Goal: Transaction & Acquisition: Purchase product/service

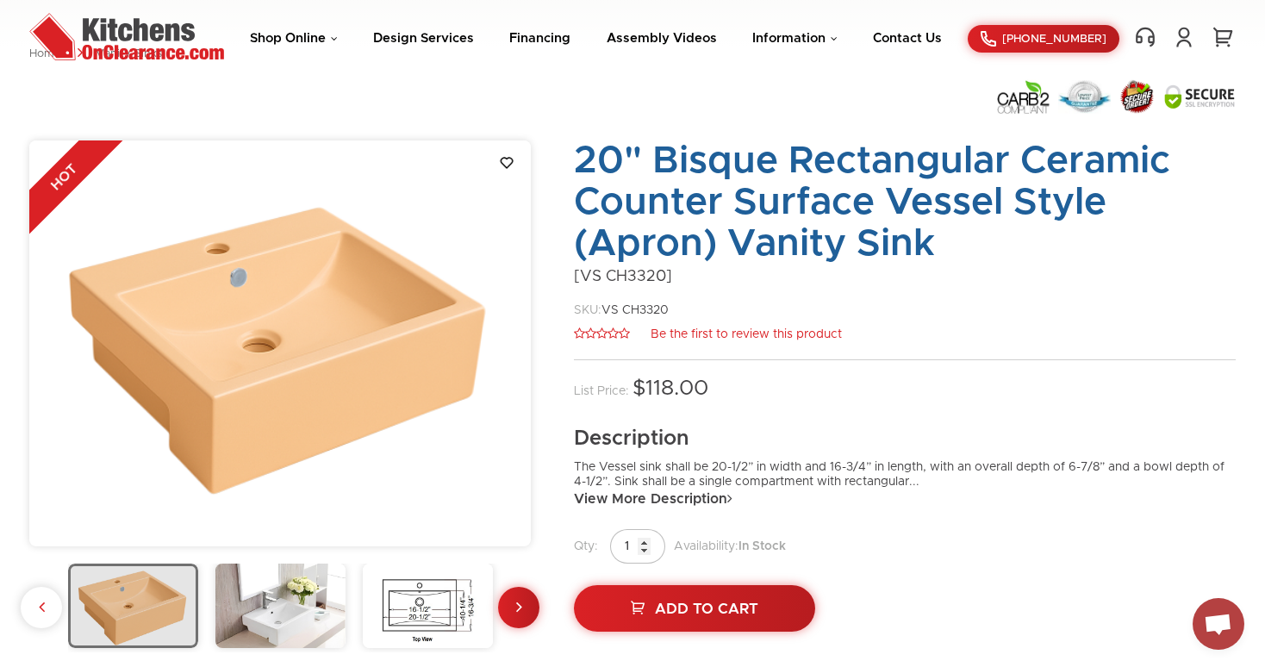
scroll to position [57, 0]
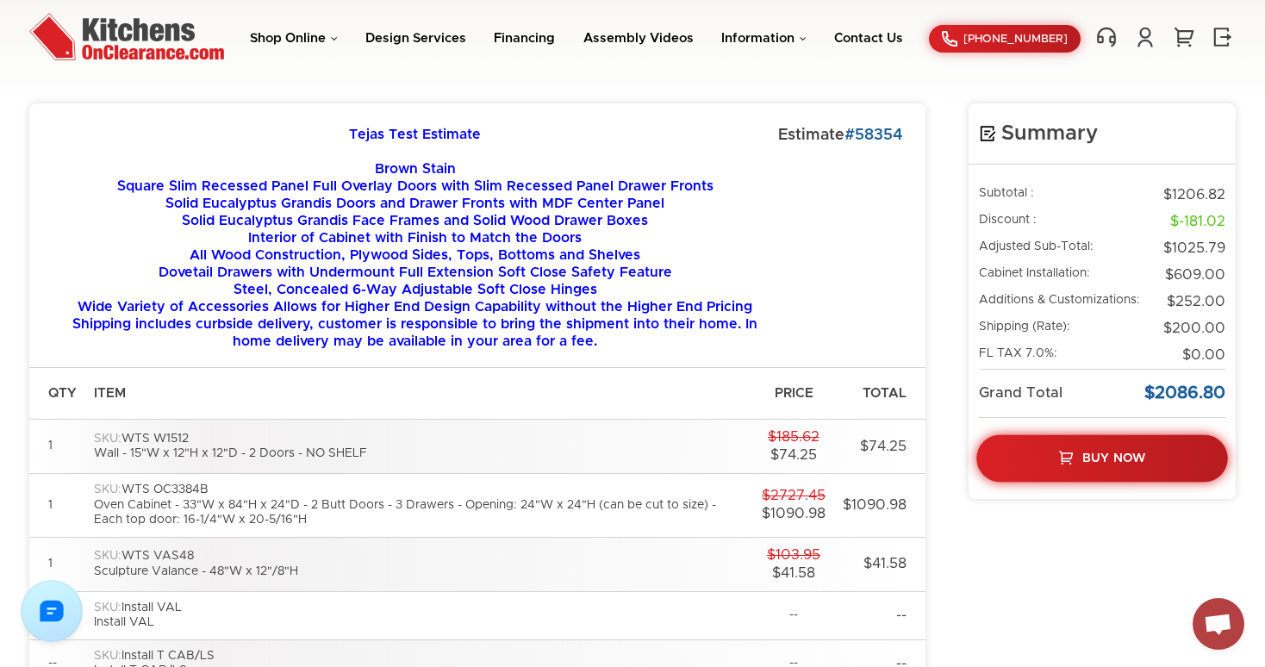
click at [1086, 458] on span "Buy Now" at bounding box center [1113, 458] width 63 height 12
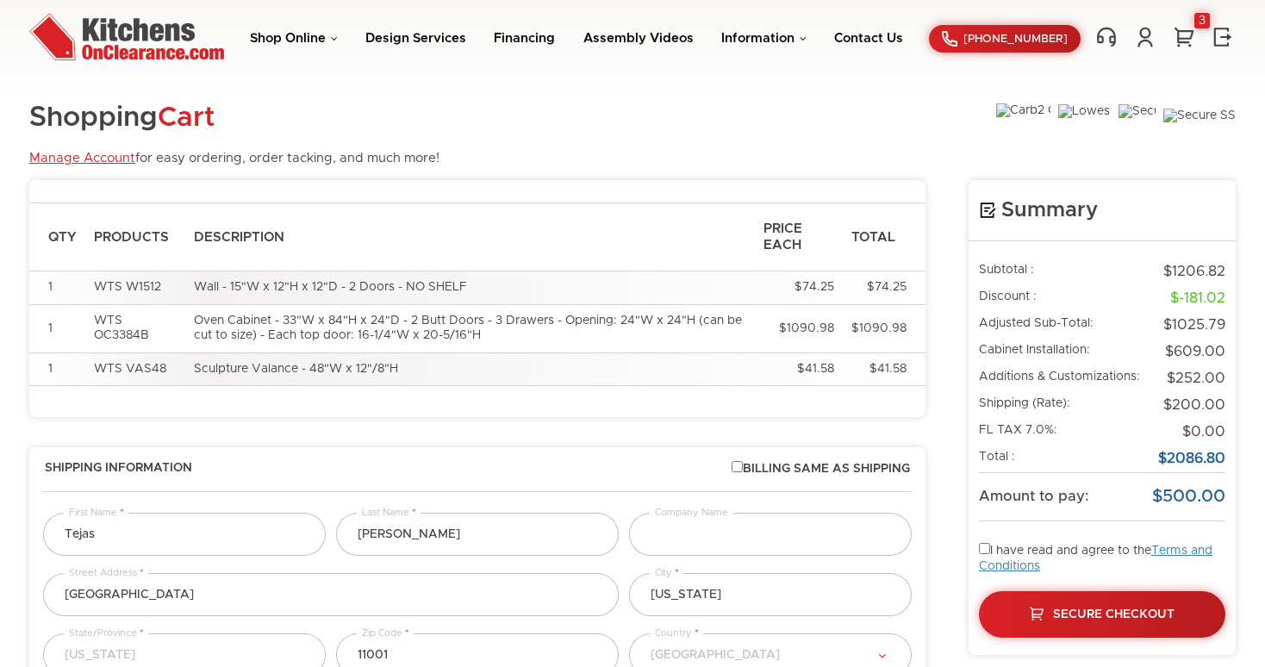
select select "18"
select select "223"
select select "18"
select select "223"
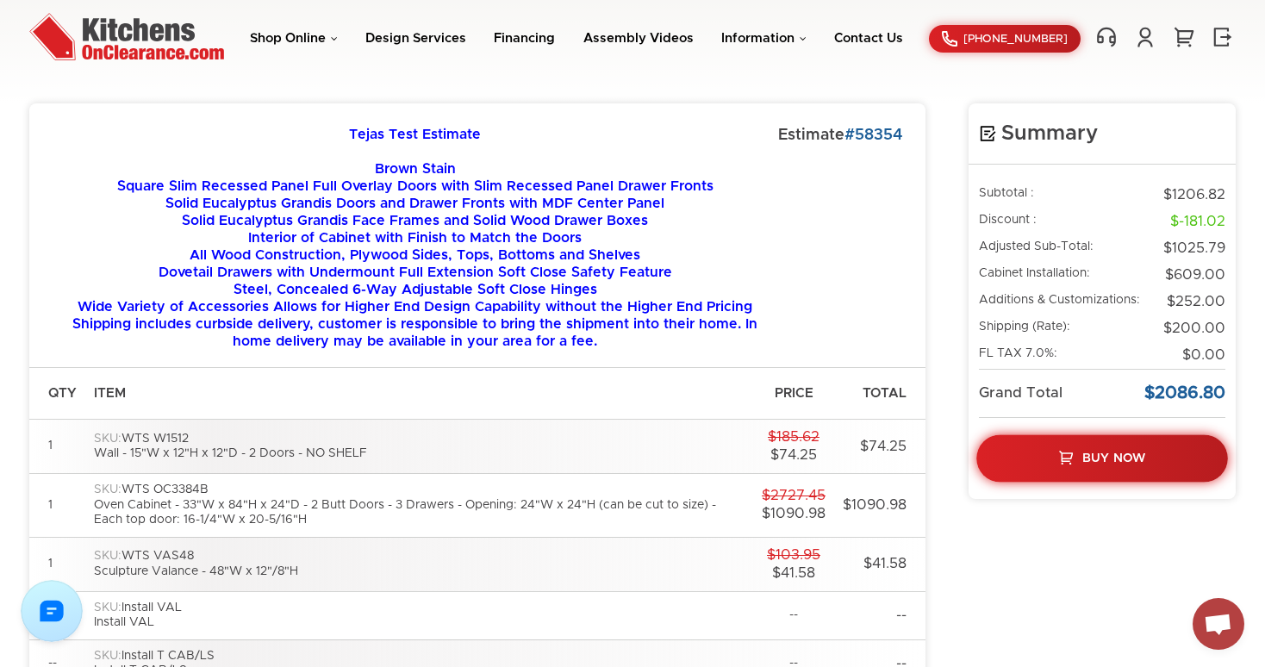
click at [1064, 437] on link "Buy Now" at bounding box center [1102, 458] width 252 height 47
click at [1081, 460] on link "Buy Now" at bounding box center [1102, 458] width 252 height 47
